Goal: Task Accomplishment & Management: Use online tool/utility

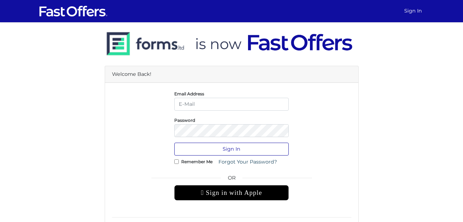
type input "[EMAIL_ADDRESS][PERSON_NAME][DOMAIN_NAME]"
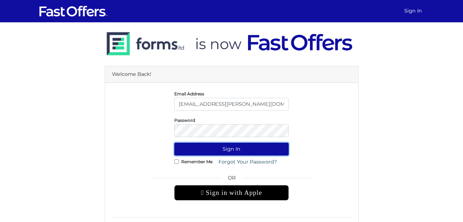
click at [220, 151] on button "Sign In" at bounding box center [231, 149] width 114 height 13
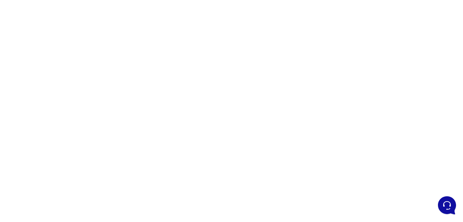
scroll to position [61, 0]
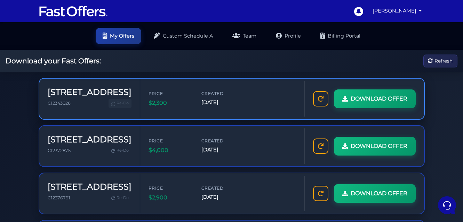
click at [117, 104] on span "Re-Do" at bounding box center [123, 103] width 12 height 6
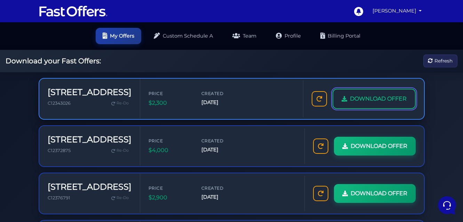
click at [350, 101] on span "DOWNLOAD OFFER" at bounding box center [378, 98] width 57 height 9
